Goal: Task Accomplishment & Management: Use online tool/utility

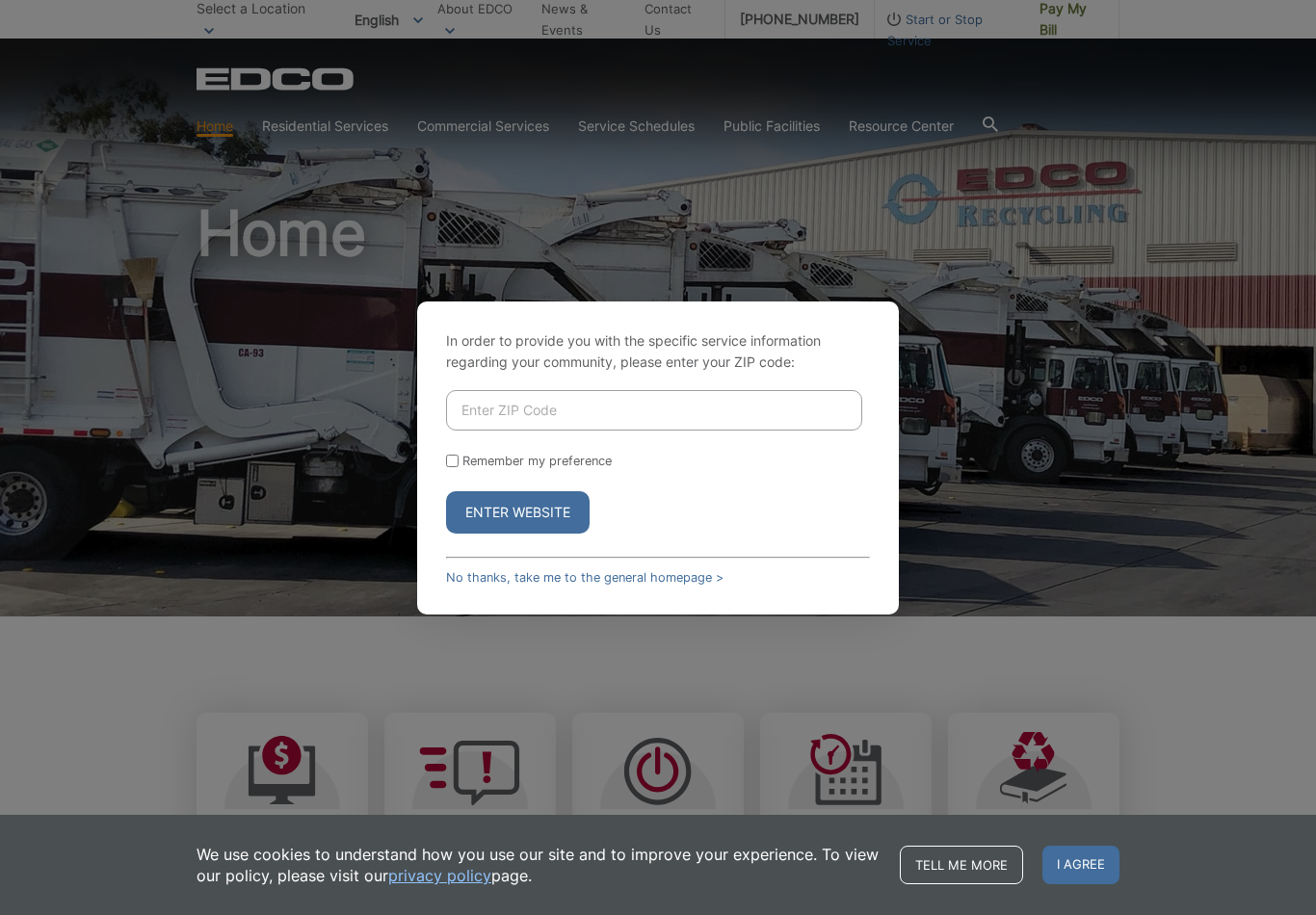
click at [511, 418] on input "Enter ZIP Code" at bounding box center [654, 411] width 416 height 41
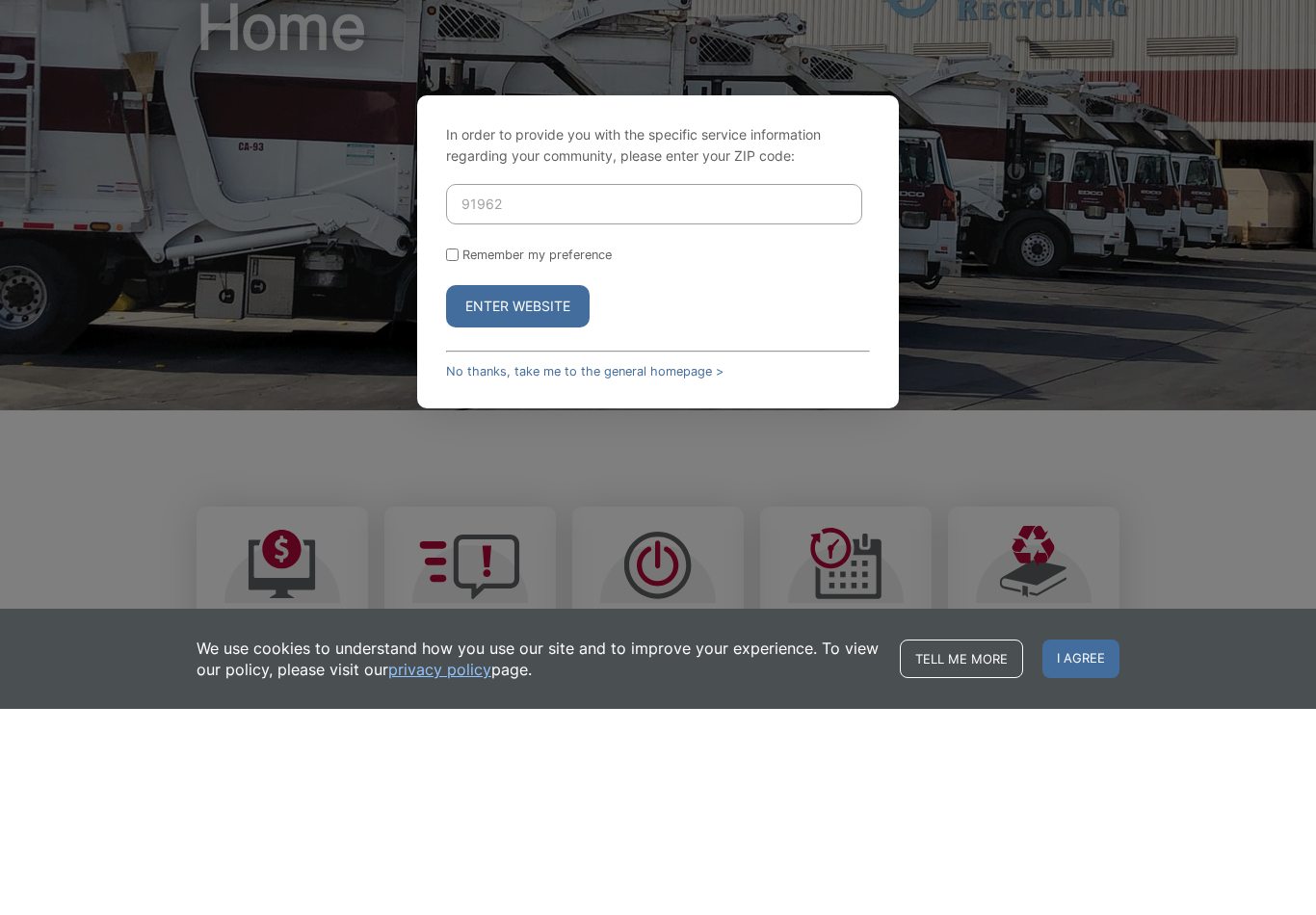
type input "91962"
click at [542, 492] on button "Enter Website" at bounding box center [517, 512] width 143 height 43
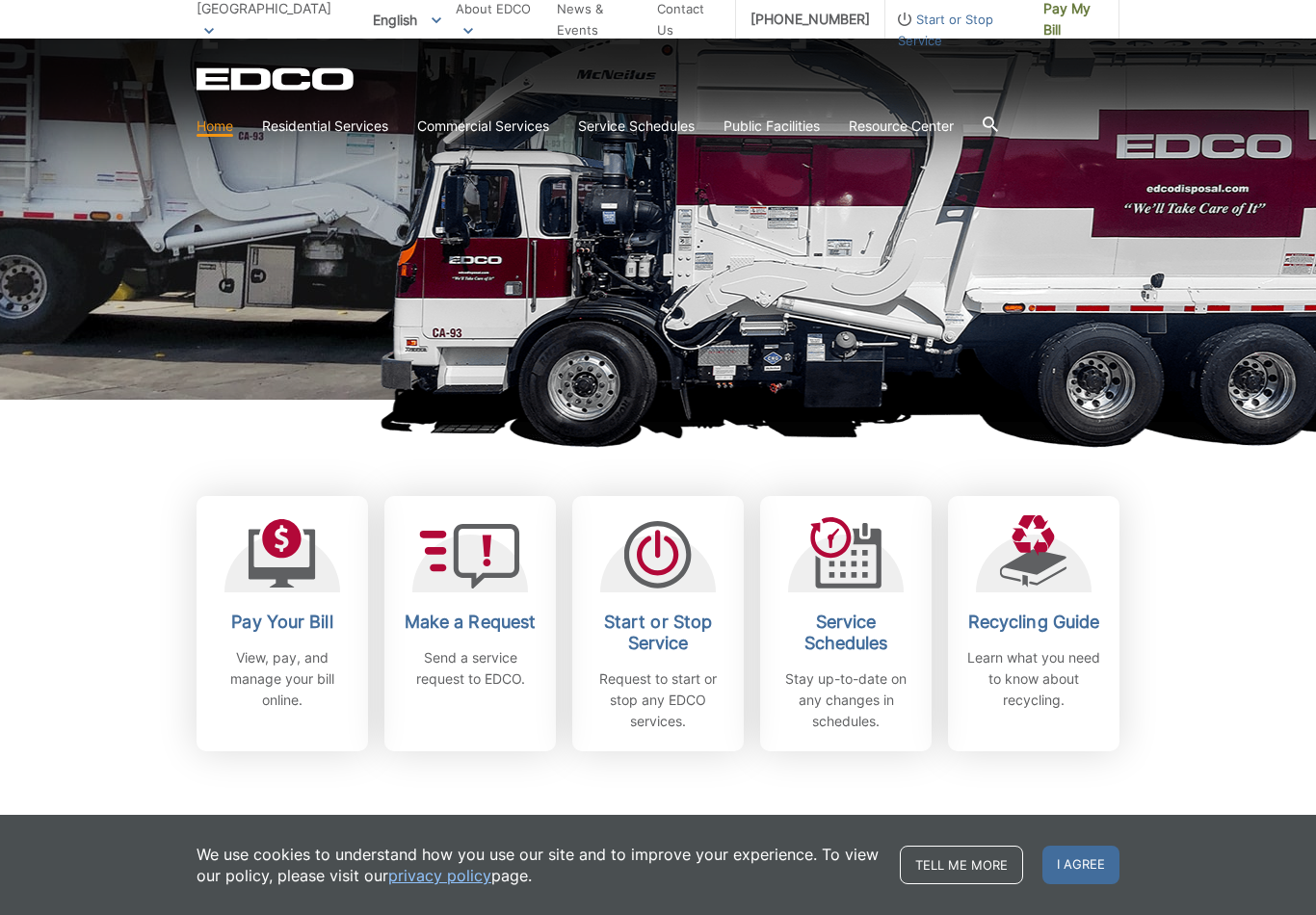
scroll to position [239, 0]
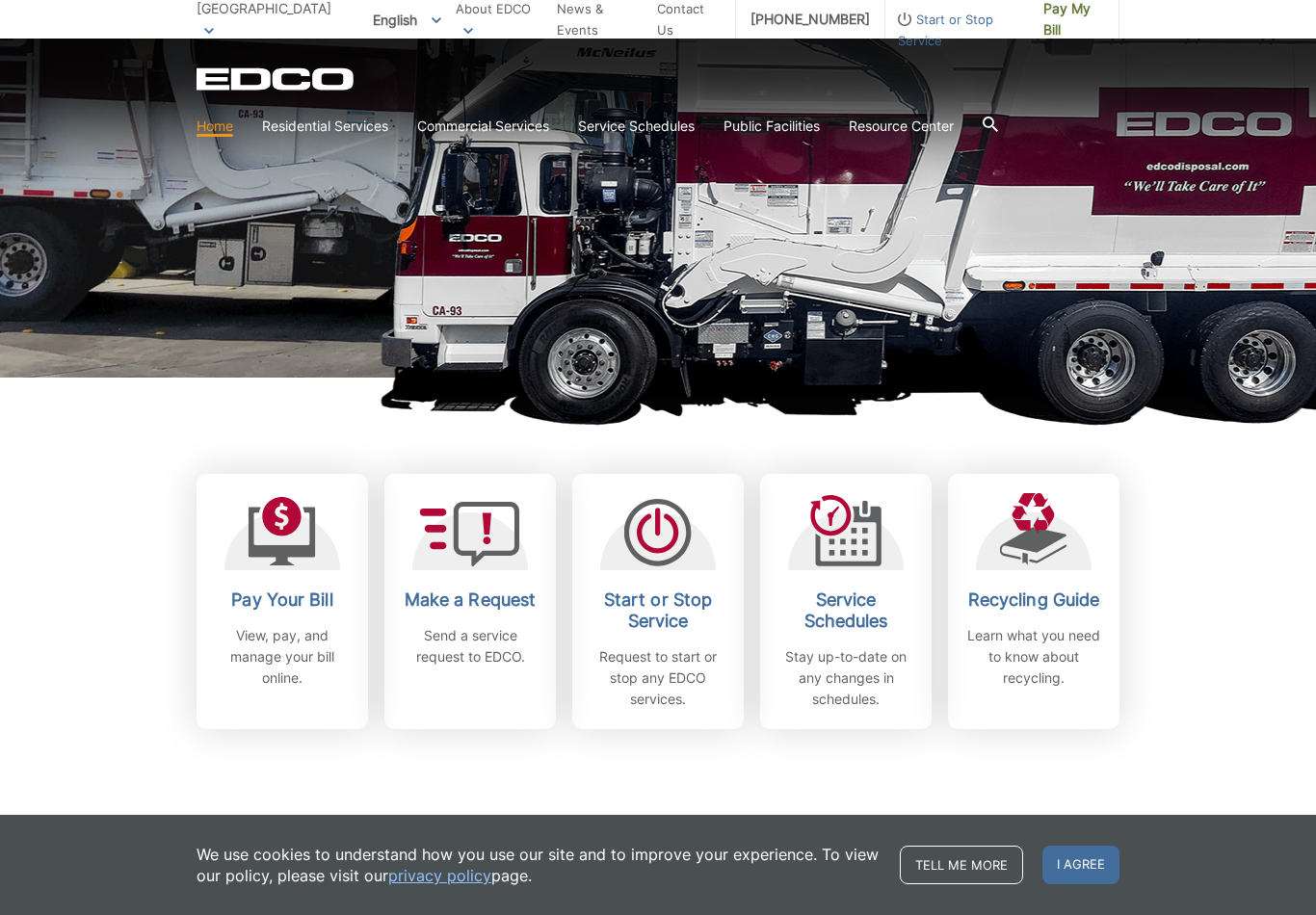
click at [287, 609] on h2 "Pay Your Bill" at bounding box center [282, 599] width 142 height 21
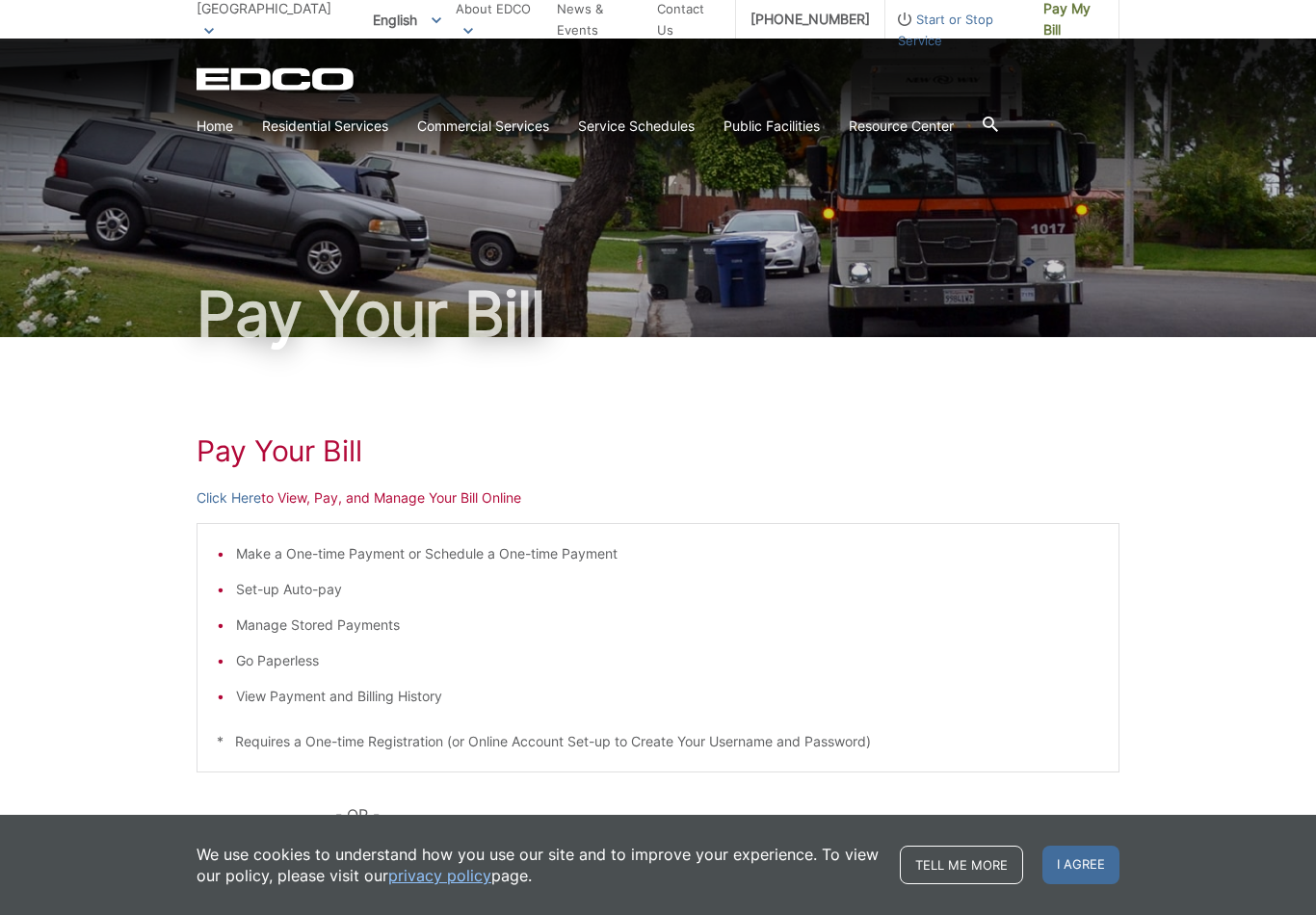
click at [291, 498] on p "Click Here to View, Pay, and Manage Your Bill Online" at bounding box center [658, 498] width 922 height 21
click at [231, 493] on link "Click Here" at bounding box center [228, 498] width 64 height 21
